Goal: Transaction & Acquisition: Purchase product/service

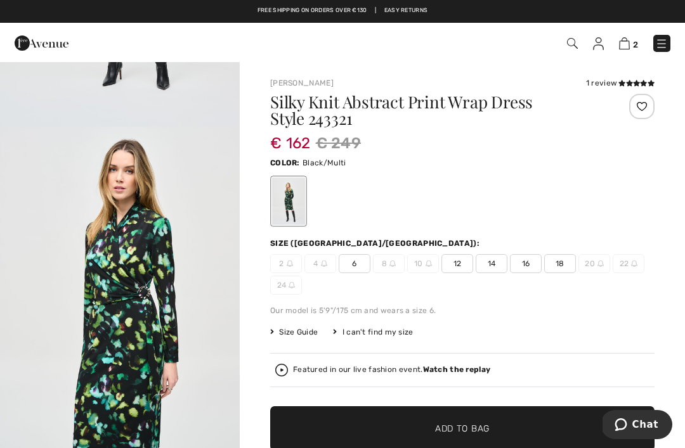
scroll to position [317, 0]
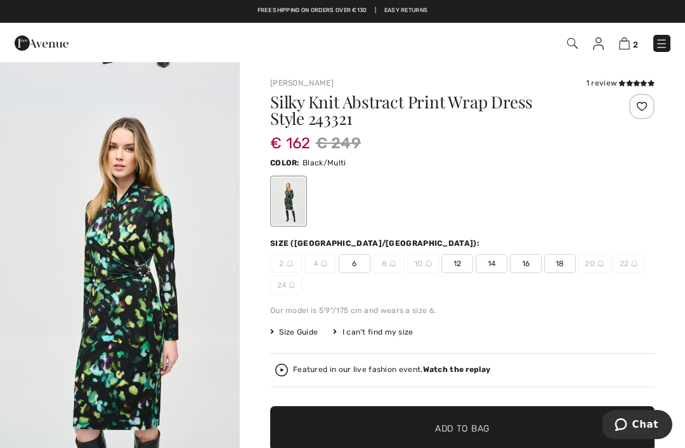
click at [232, 386] on img "2 / 4" at bounding box center [120, 285] width 240 height 360
click at [554, 274] on div "2 4 6 8 10 12 14 16 18 20 22 24" at bounding box center [462, 274] width 384 height 41
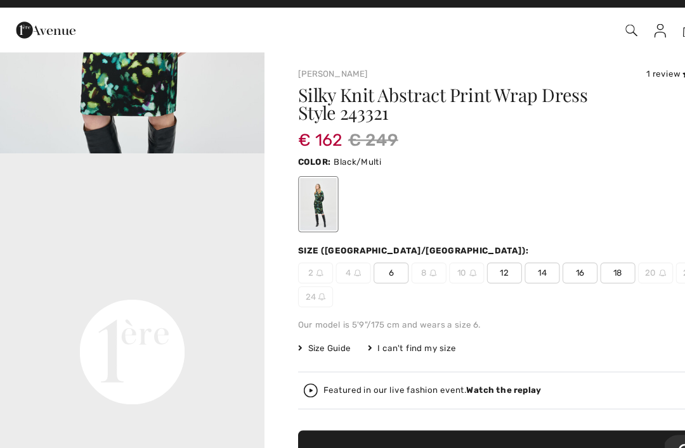
scroll to position [697, 0]
click at [239, 275] on video "Your browser does not support the video tag." at bounding box center [120, 215] width 240 height 120
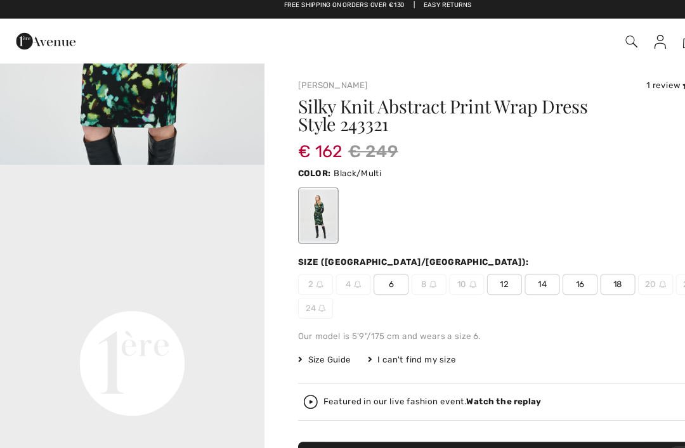
scroll to position [0, 0]
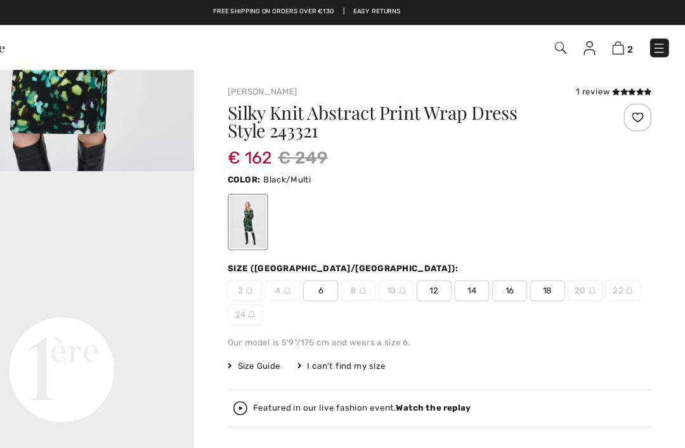
click at [619, 45] on img at bounding box center [624, 43] width 11 height 12
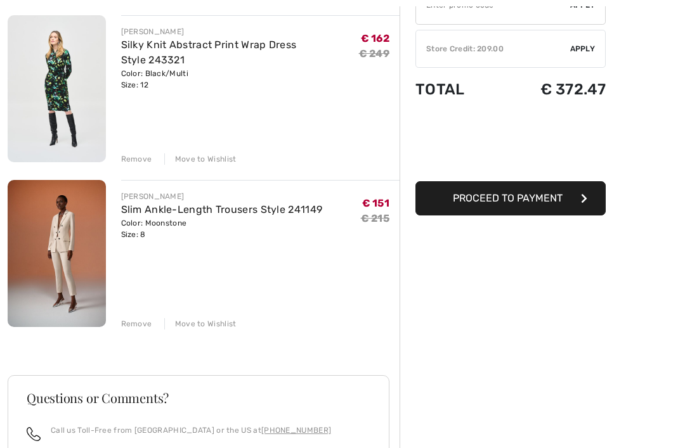
scroll to position [152, 0]
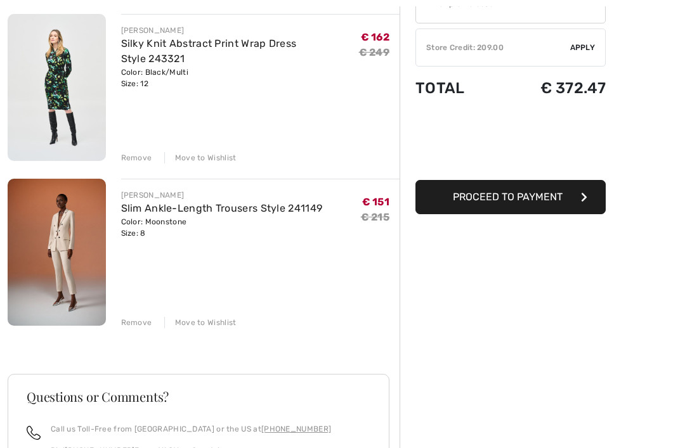
click at [214, 322] on div "Move to Wishlist" at bounding box center [200, 322] width 72 height 11
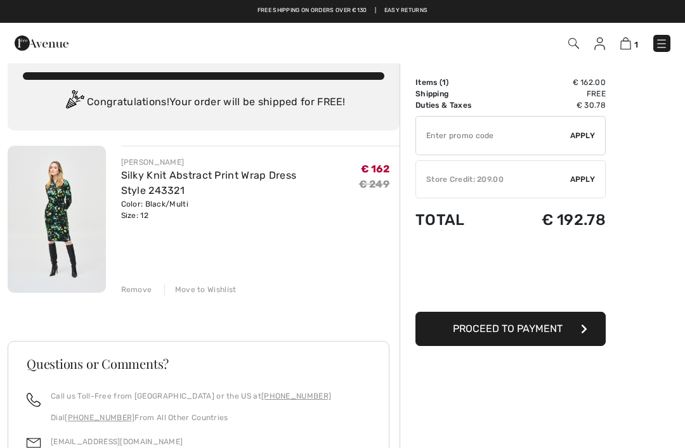
scroll to position [0, 0]
